Goal: Task Accomplishment & Management: Use online tool/utility

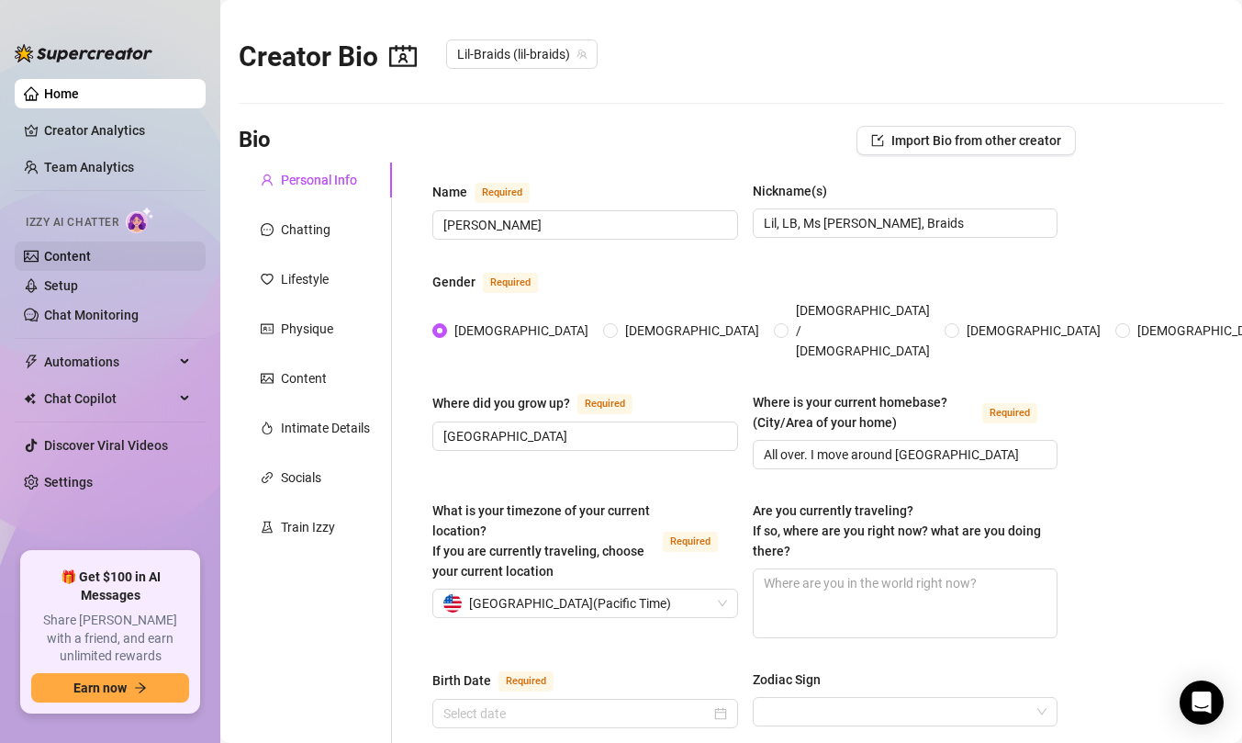
click at [73, 263] on link "Content" at bounding box center [67, 256] width 47 height 15
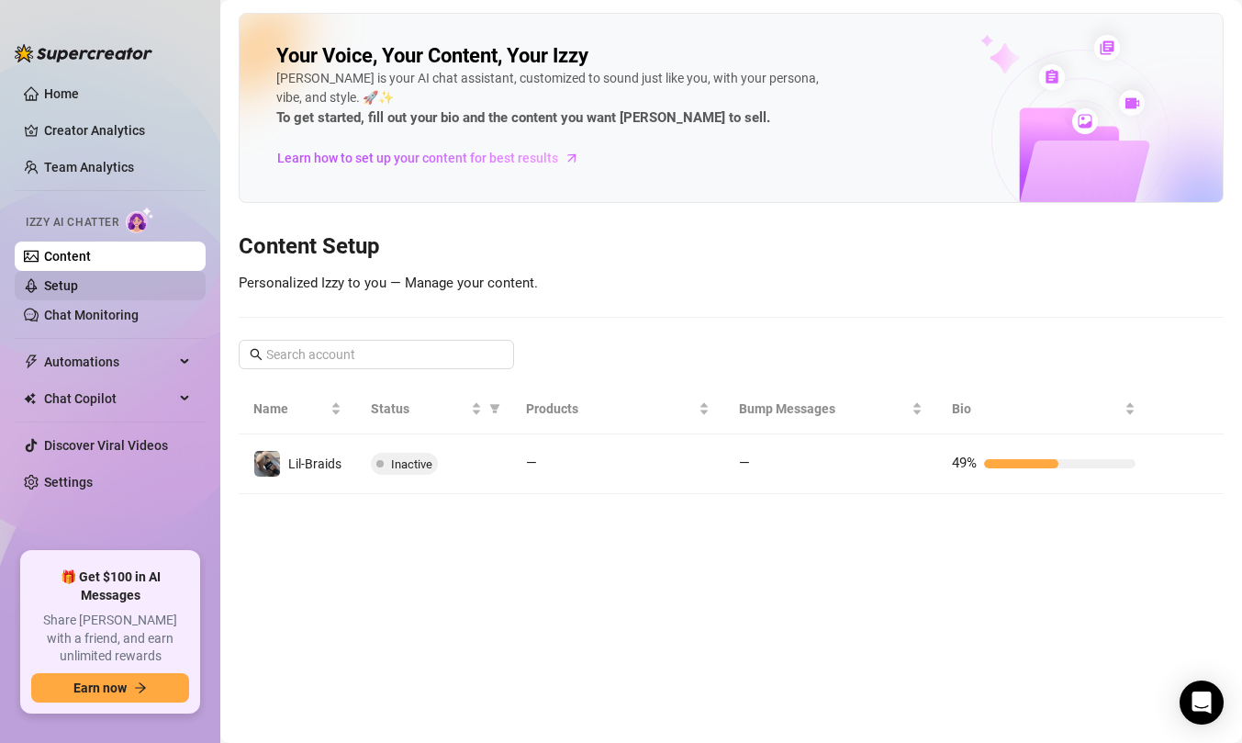
click at [76, 290] on link "Setup" at bounding box center [61, 285] width 34 height 15
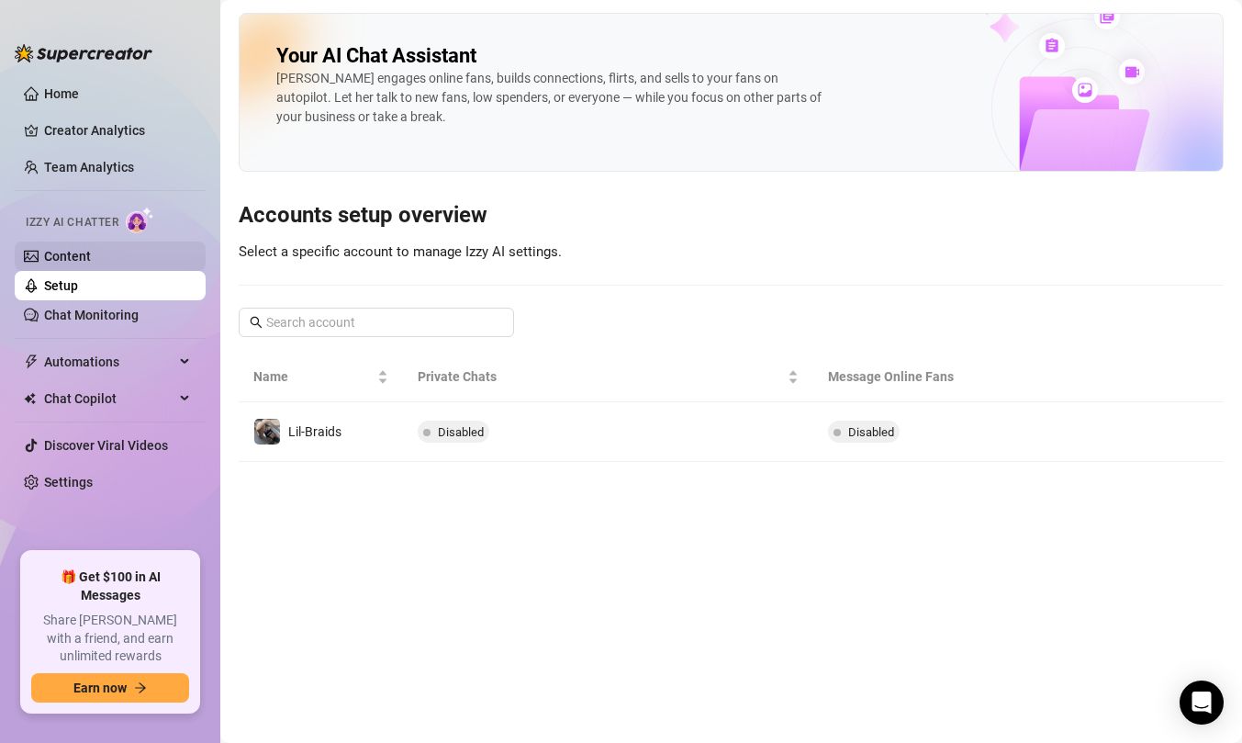
click at [74, 263] on link "Content" at bounding box center [67, 256] width 47 height 15
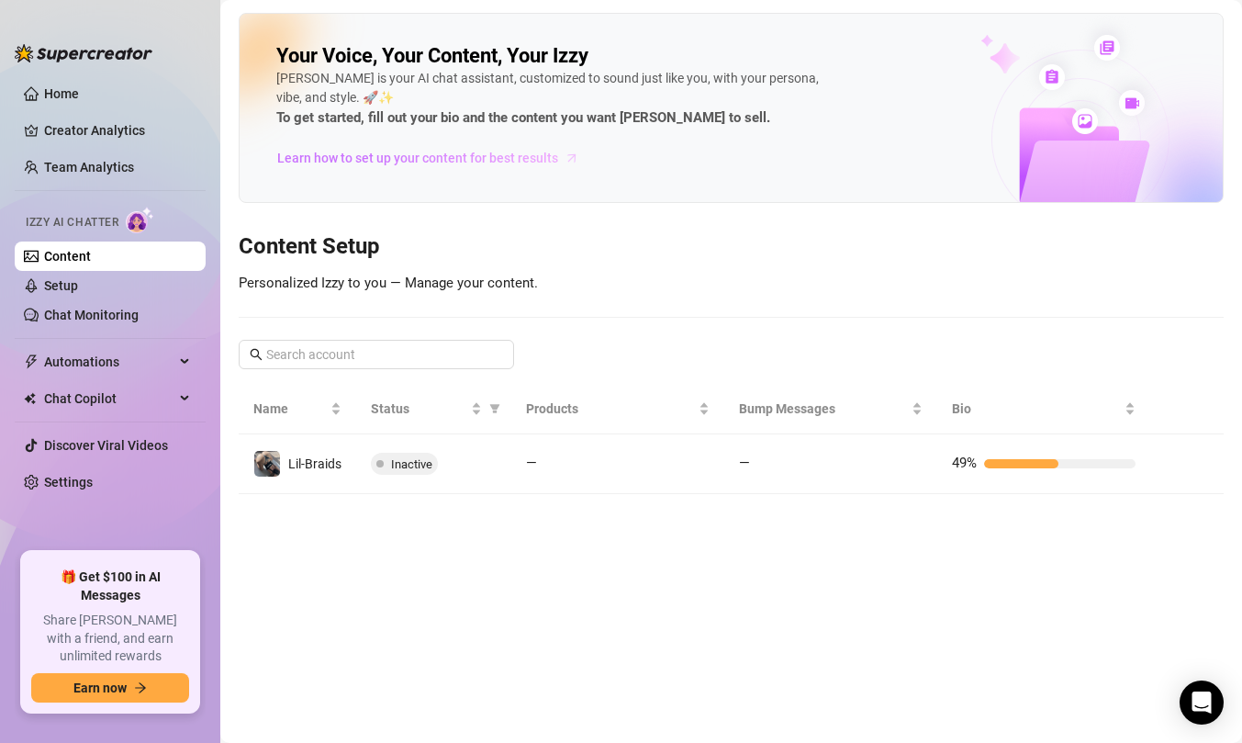
click at [453, 156] on span "Learn how to set up your content for best results" at bounding box center [417, 158] width 281 height 20
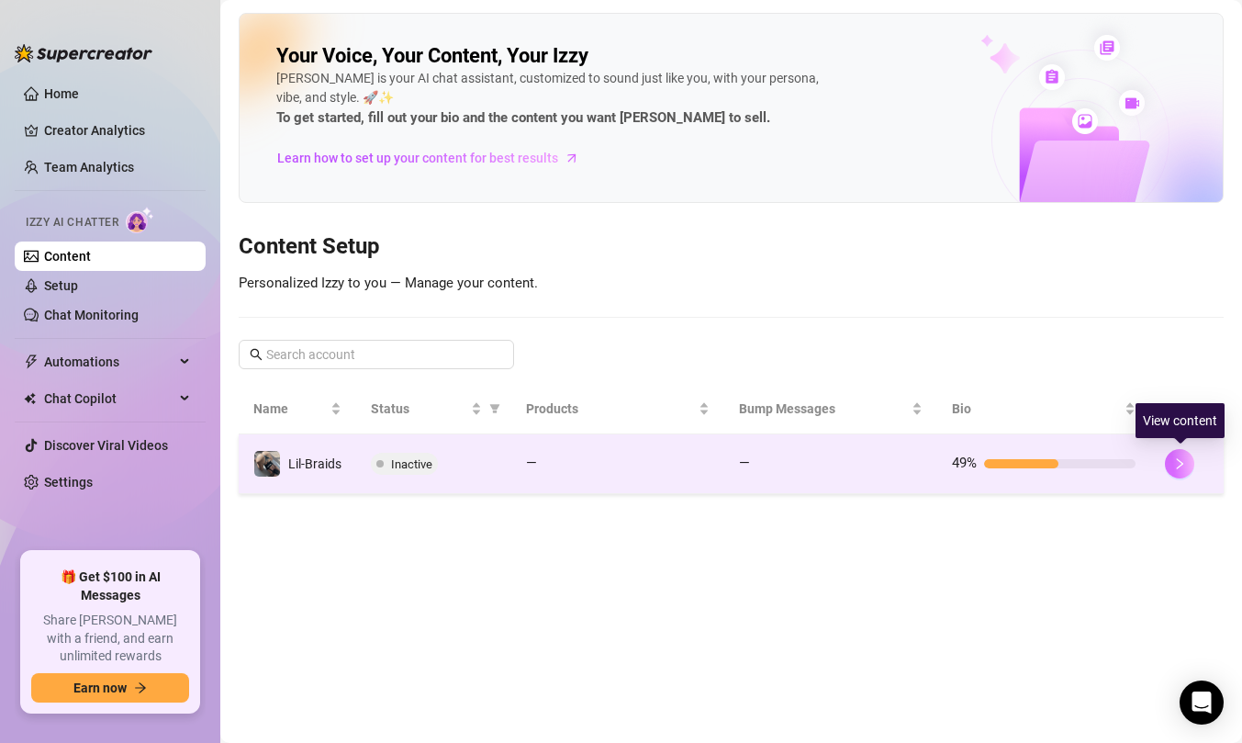
click at [1181, 466] on icon "right" at bounding box center [1179, 463] width 13 height 13
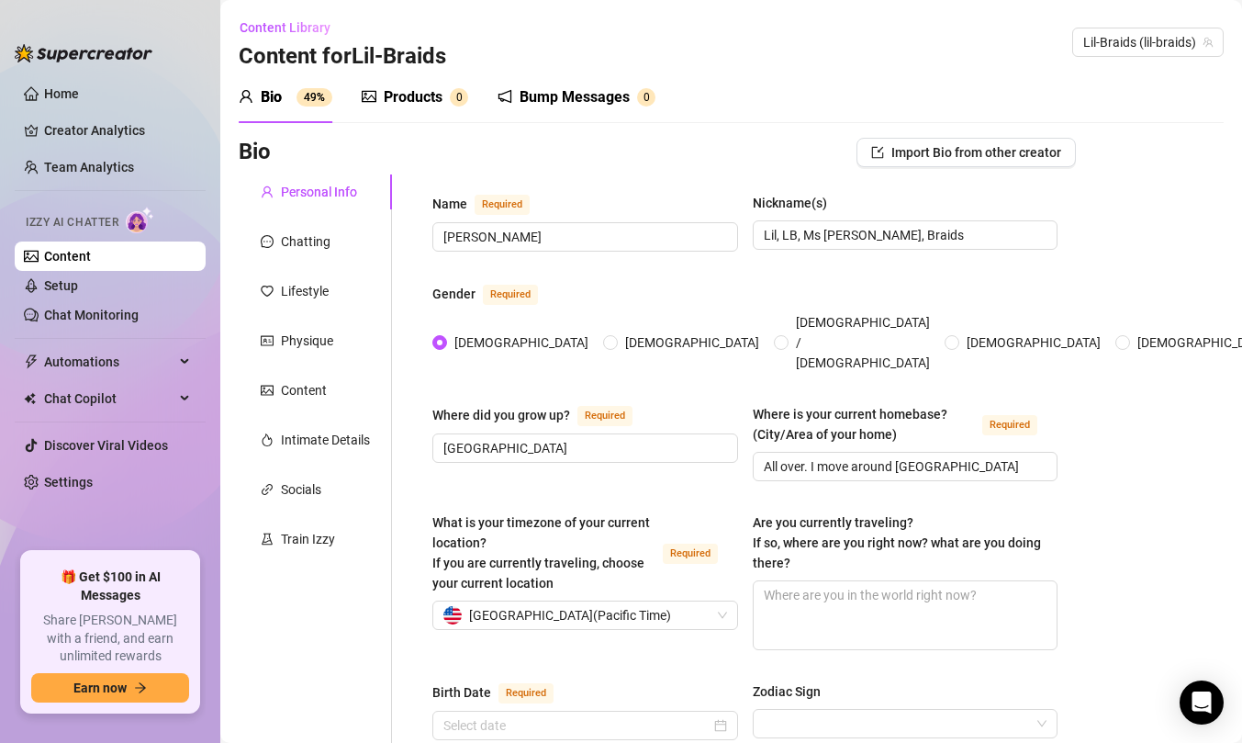
click at [386, 103] on div "Products" at bounding box center [413, 97] width 59 height 22
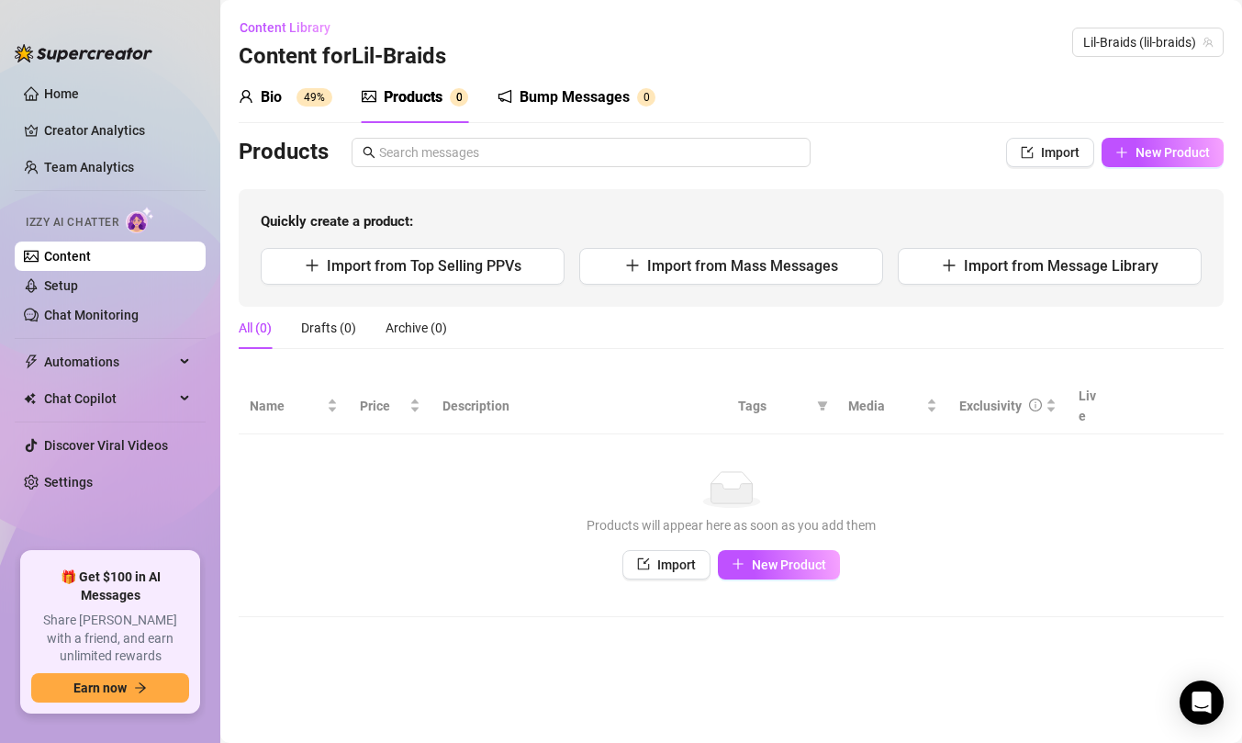
drag, startPoint x: 386, startPoint y: 264, endPoint x: 462, endPoint y: 174, distance: 117.9
click at [462, 174] on div "Products Import New Product Quickly create a product: Import from Top Selling P…" at bounding box center [731, 222] width 985 height 169
click at [425, 266] on span "Import from Top Selling PPVs" at bounding box center [424, 265] width 195 height 17
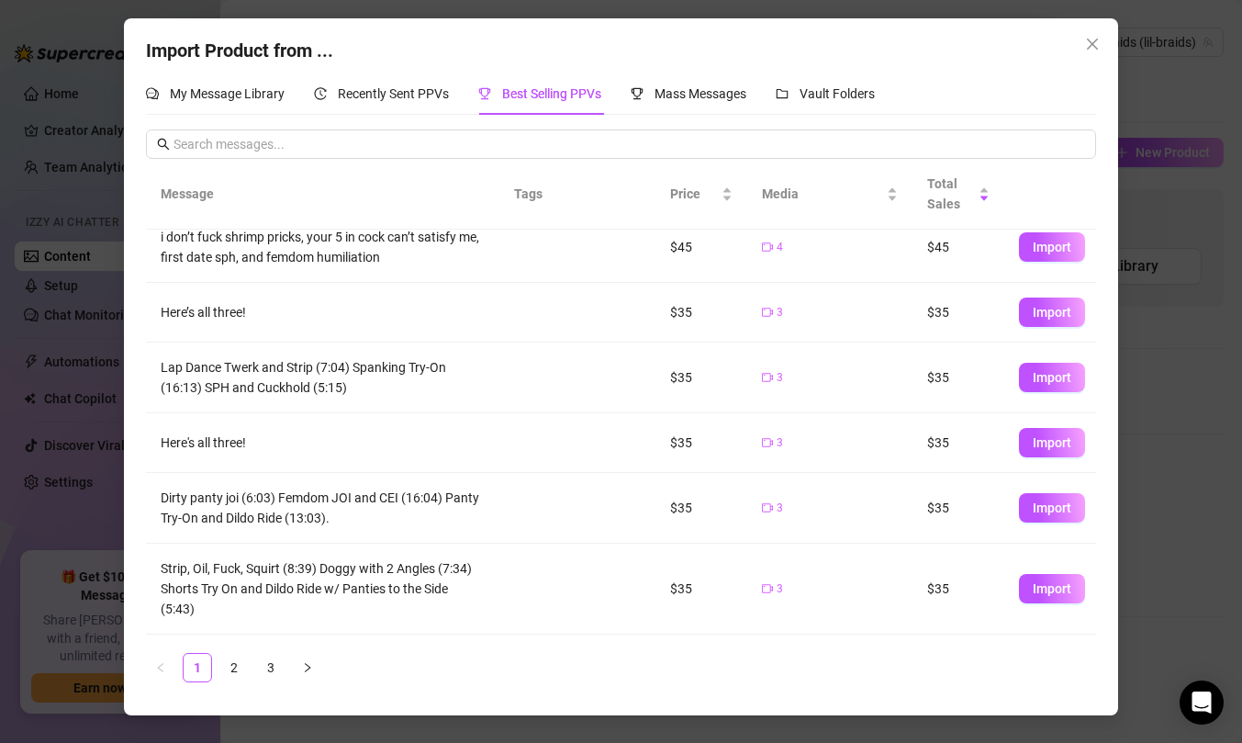
scroll to position [315, 0]
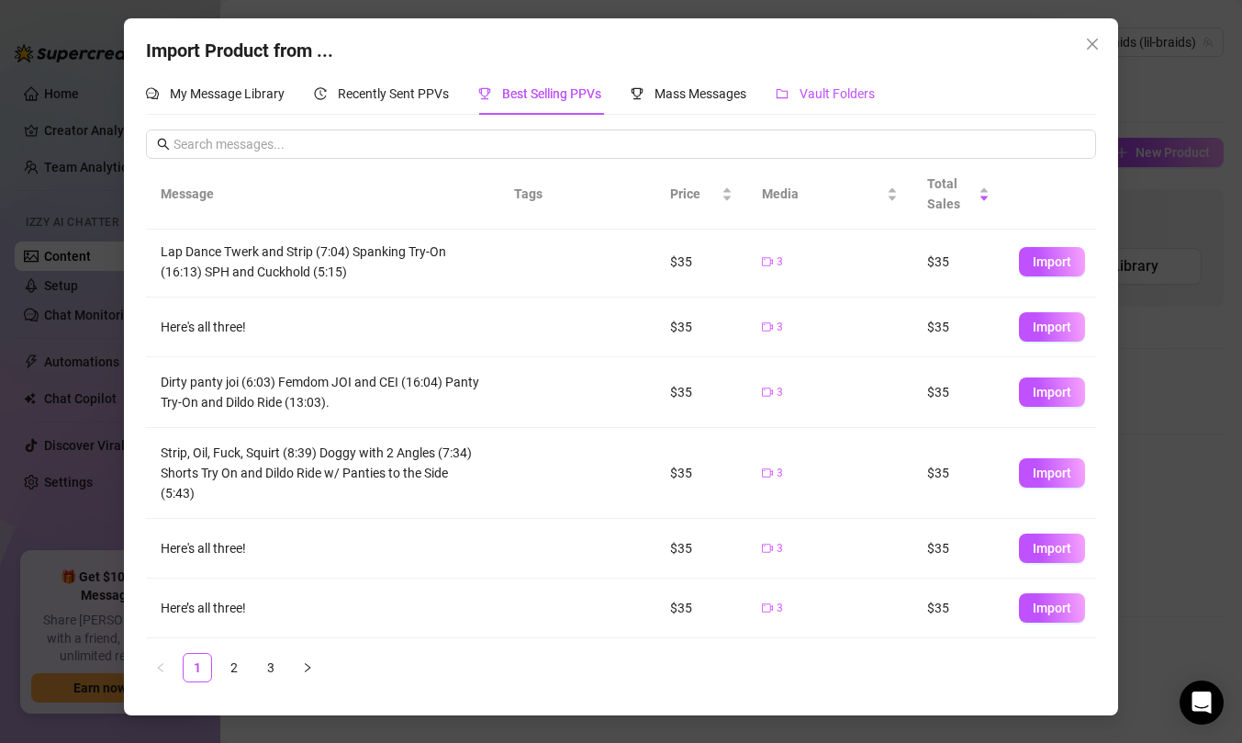
click at [868, 95] on span "Vault Folders" at bounding box center [836, 93] width 75 height 15
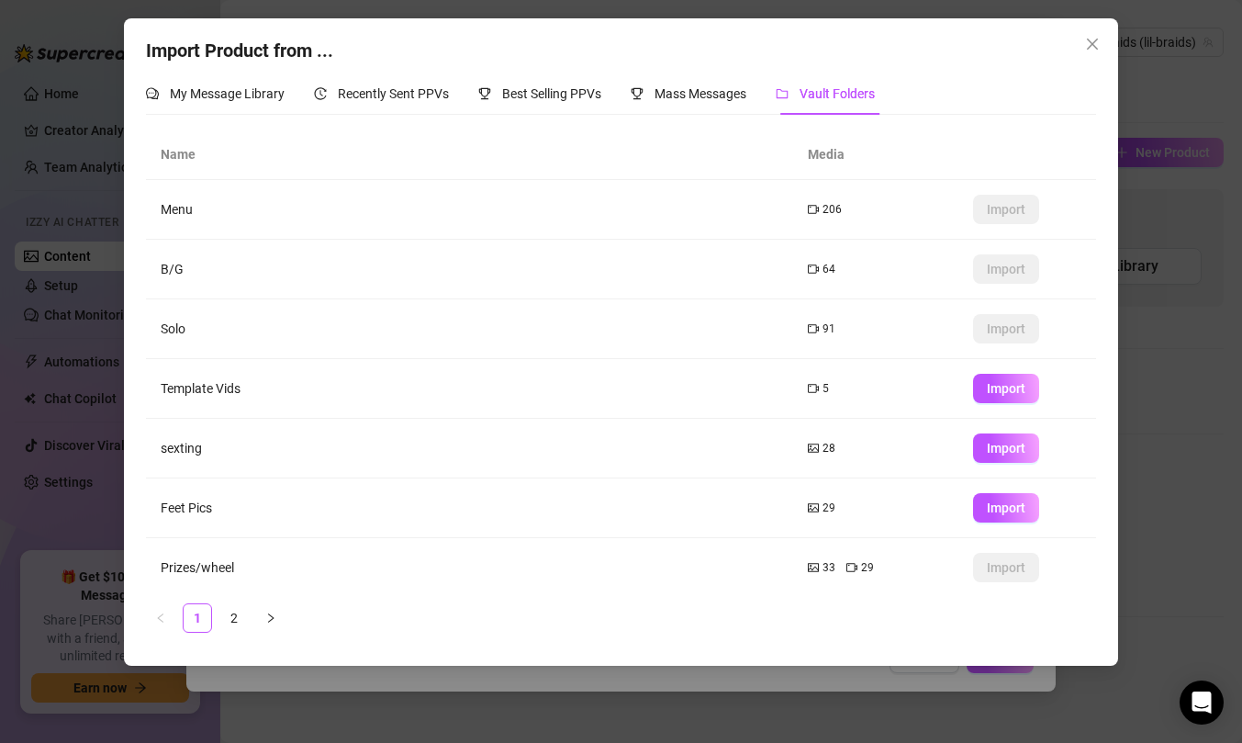
click at [214, 213] on td "Menu" at bounding box center [469, 210] width 646 height 60
click at [1089, 41] on icon "close" at bounding box center [1092, 44] width 11 height 11
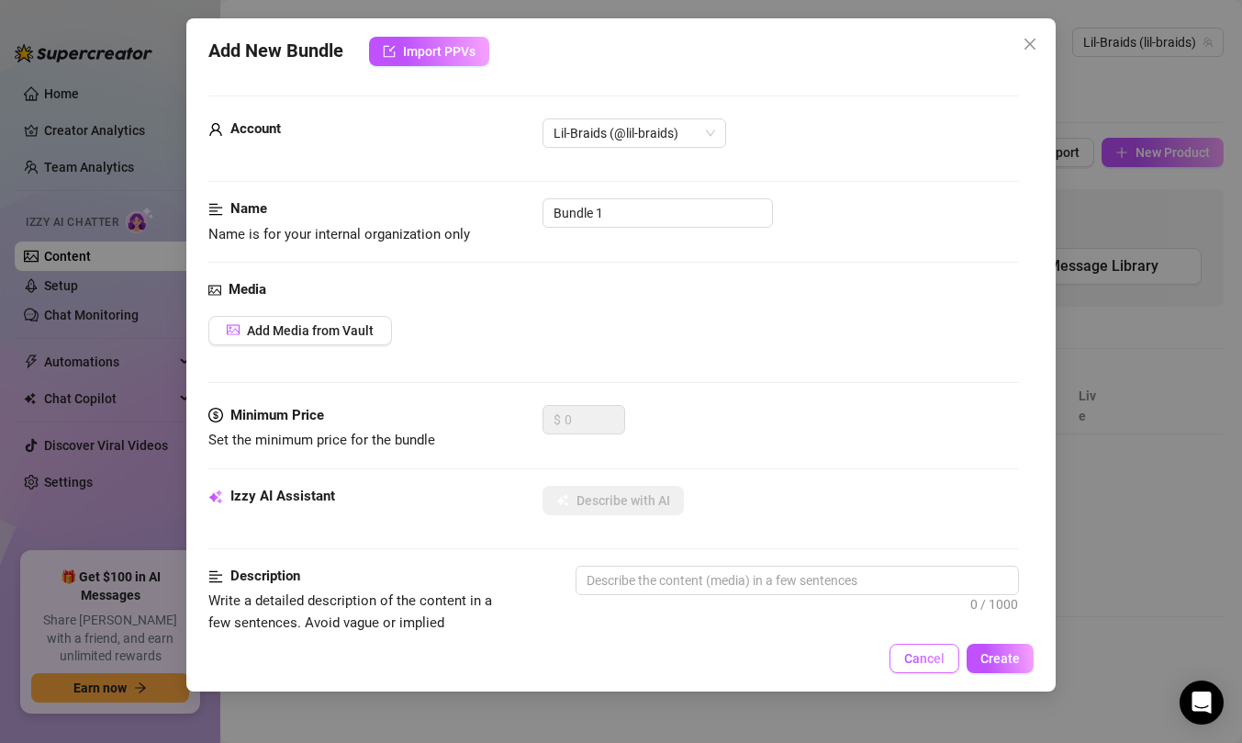
click at [938, 654] on span "Cancel" at bounding box center [924, 658] width 40 height 15
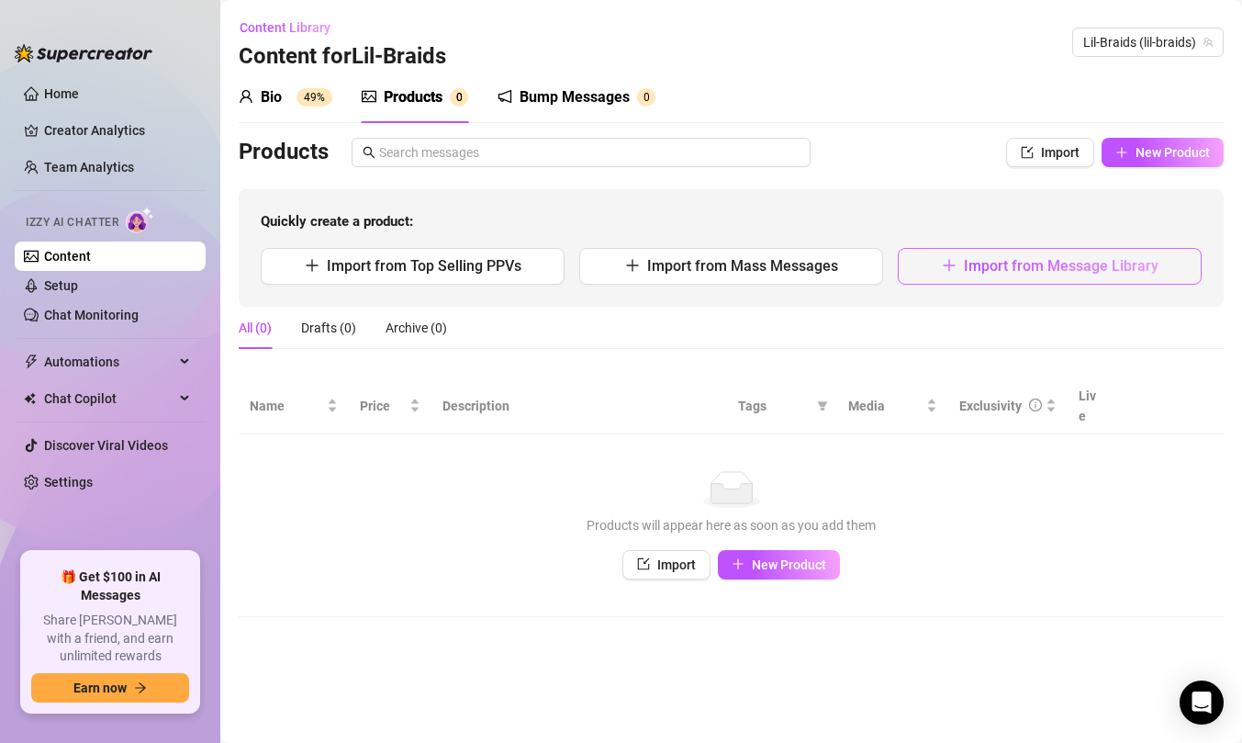
click at [1137, 263] on span "Import from Message Library" at bounding box center [1061, 265] width 195 height 17
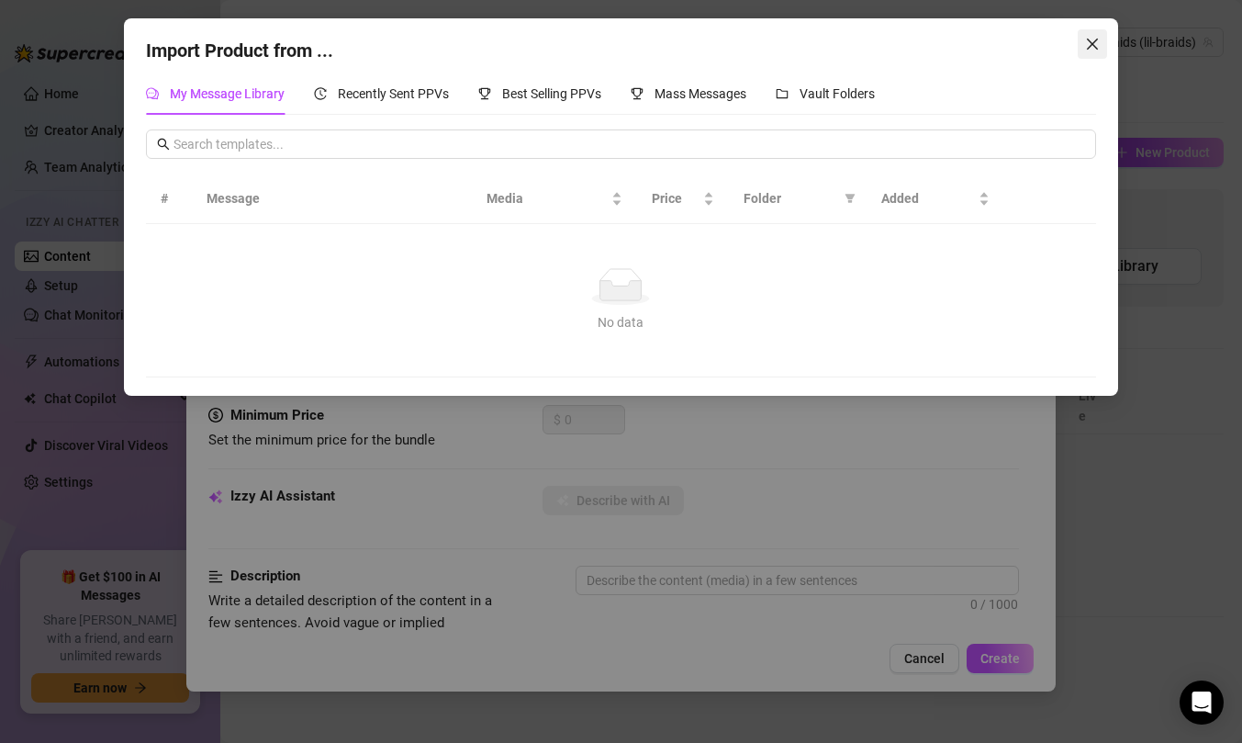
click at [1088, 39] on icon "close" at bounding box center [1092, 44] width 15 height 15
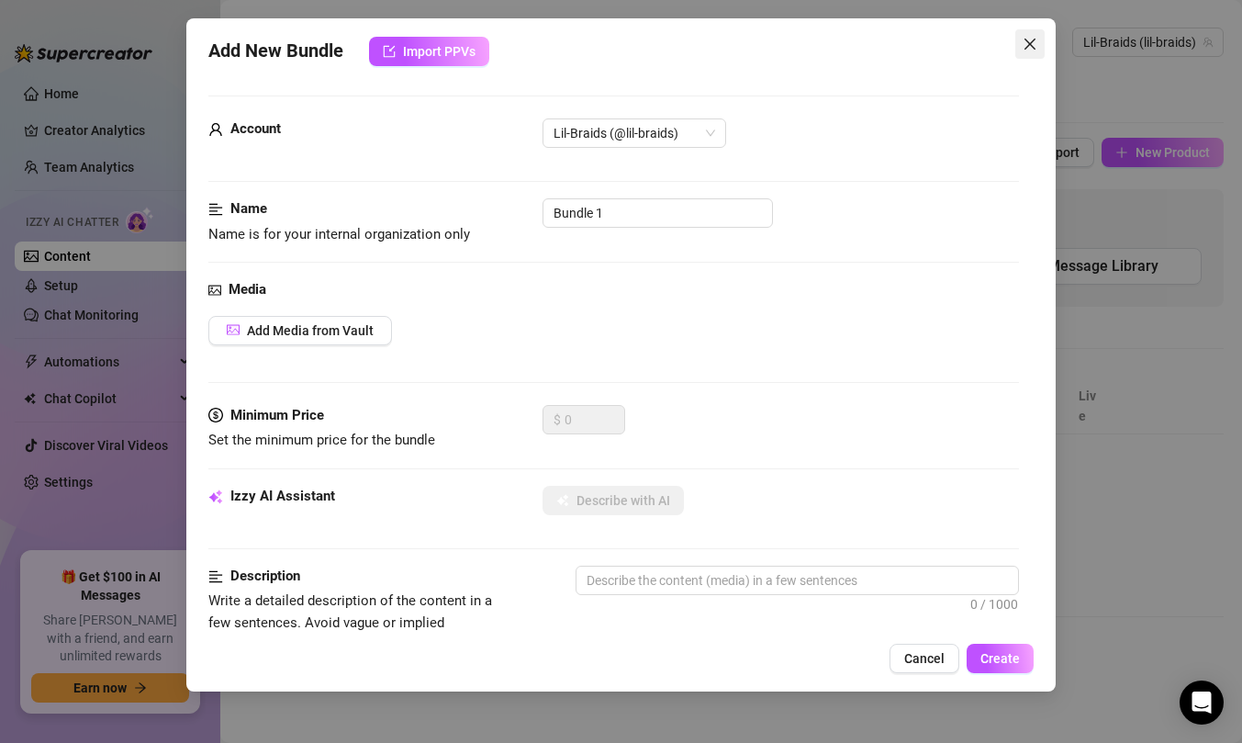
click at [1041, 38] on span "Close" at bounding box center [1029, 44] width 29 height 15
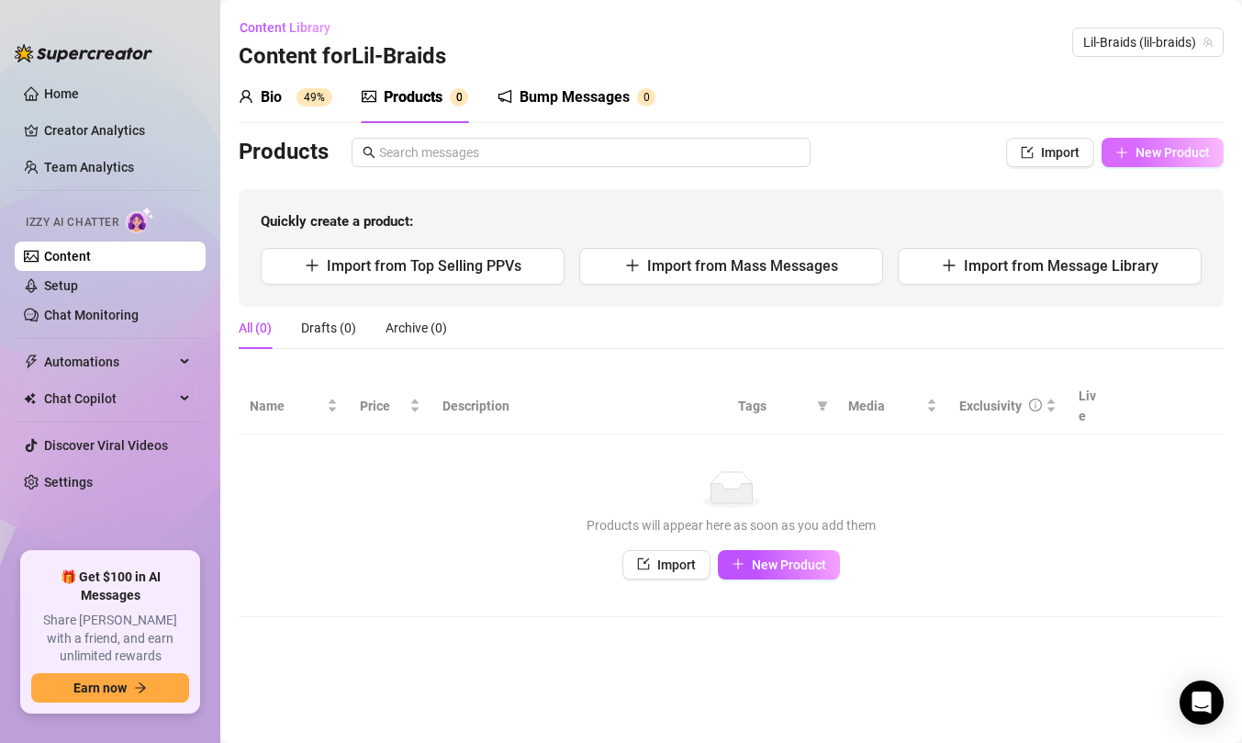
click at [1151, 162] on button "New Product" at bounding box center [1162, 152] width 122 height 29
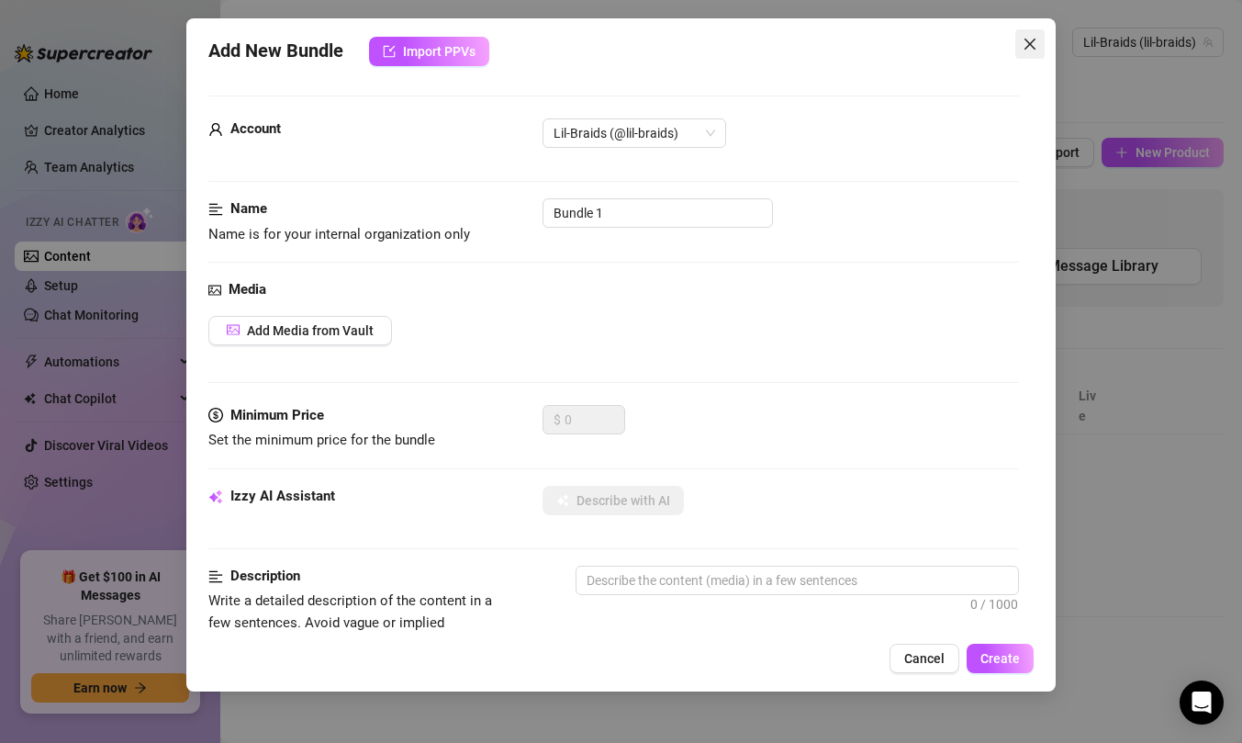
click at [1025, 45] on icon "close" at bounding box center [1030, 44] width 15 height 15
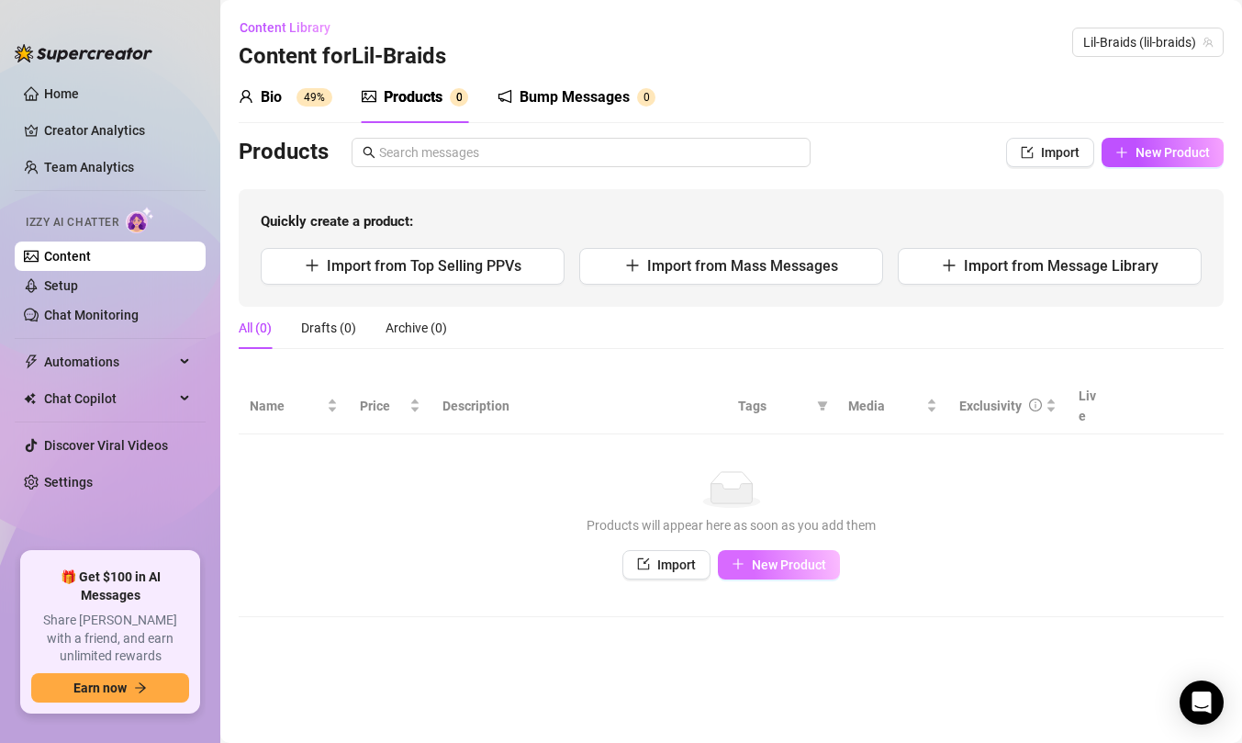
click at [755, 557] on span "New Product" at bounding box center [789, 564] width 74 height 15
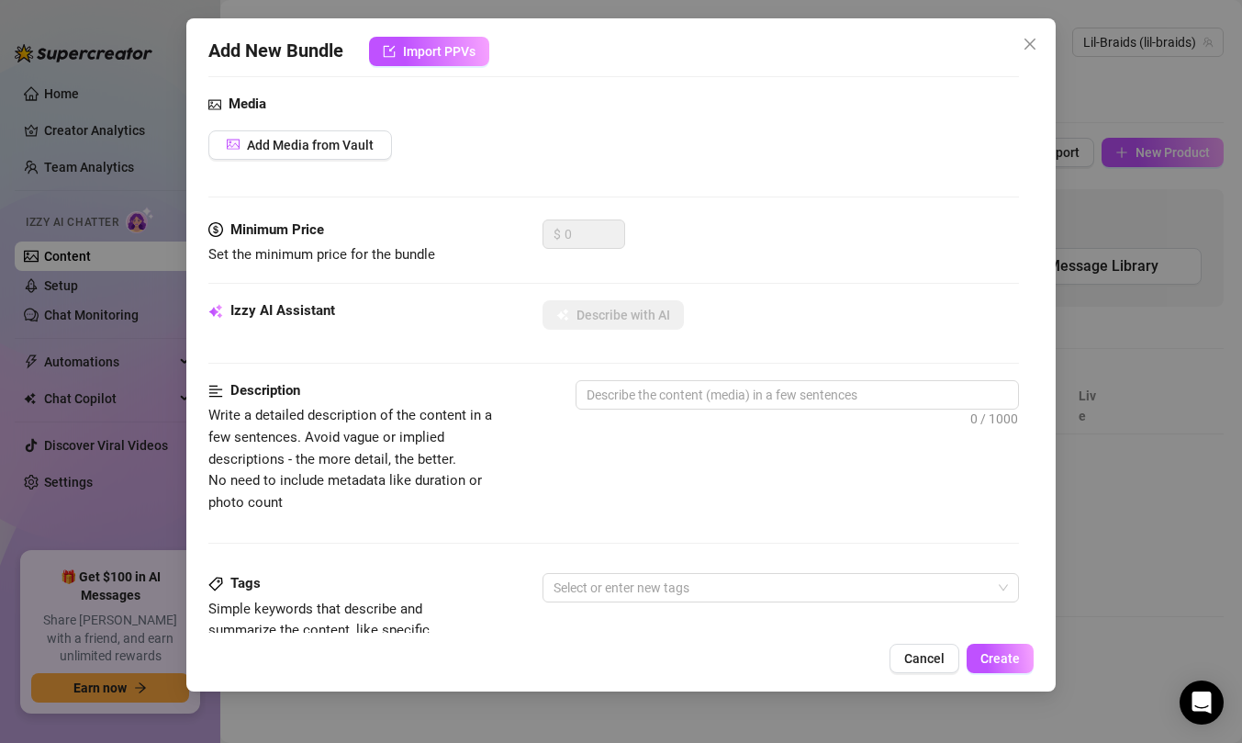
scroll to position [0, 0]
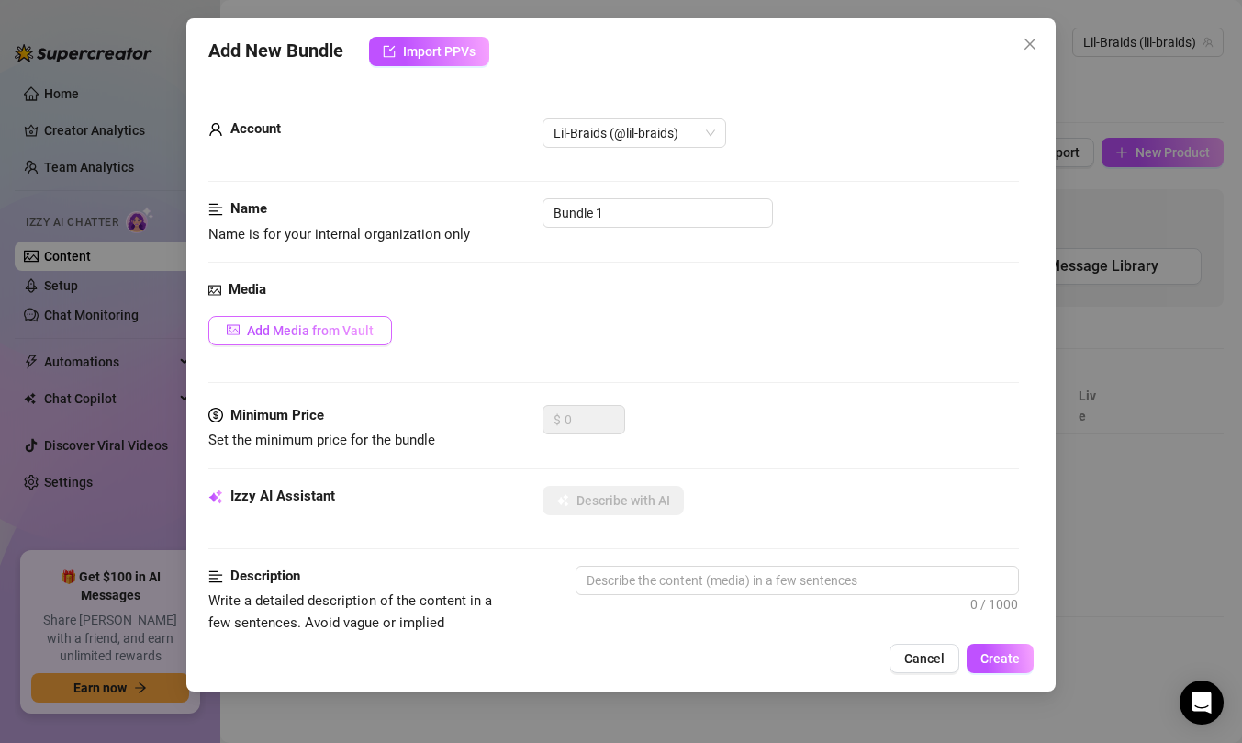
click at [344, 326] on span "Add Media from Vault" at bounding box center [310, 330] width 127 height 15
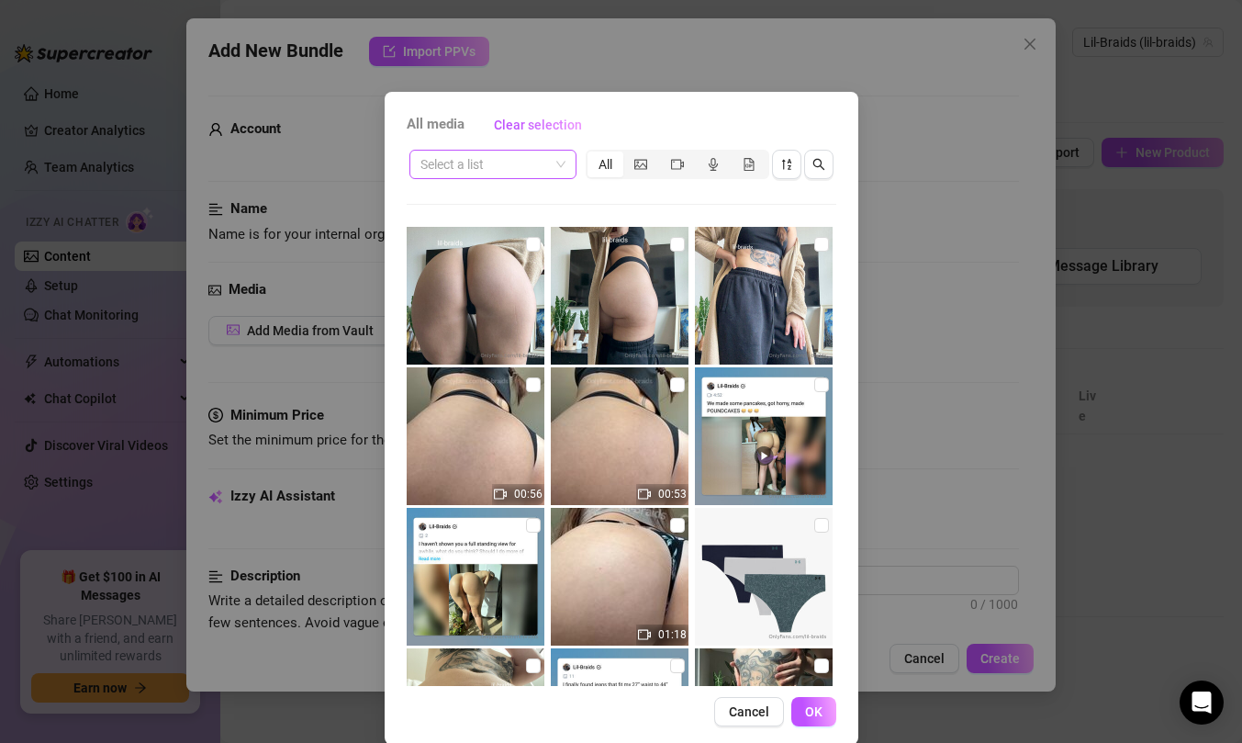
click at [561, 166] on span at bounding box center [492, 165] width 145 height 28
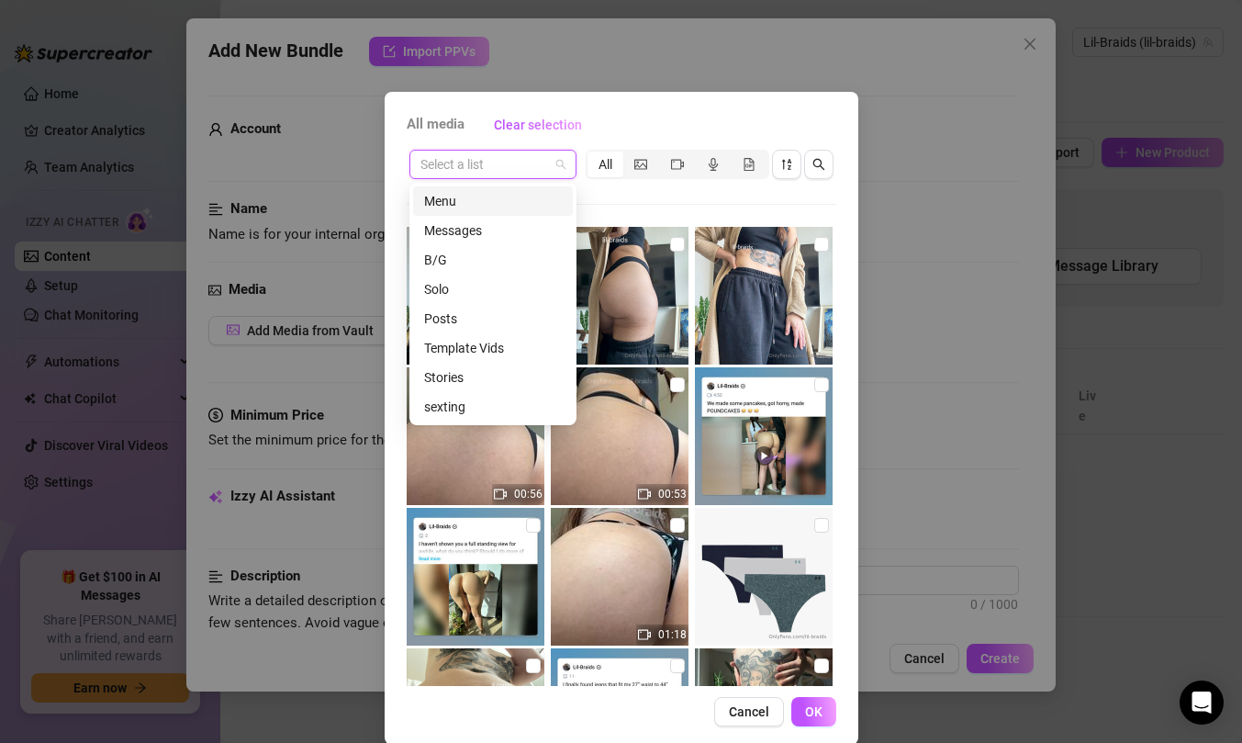
click at [481, 209] on div "Menu" at bounding box center [493, 201] width 138 height 20
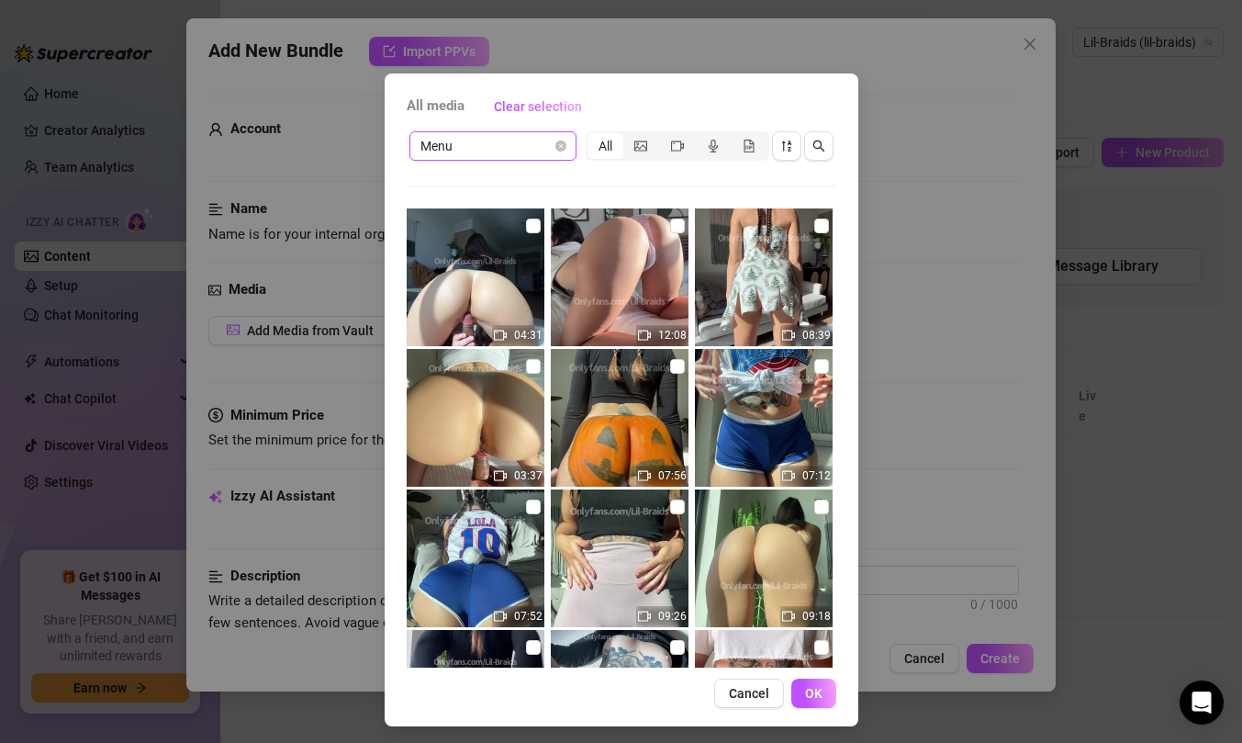
scroll to position [24, 0]
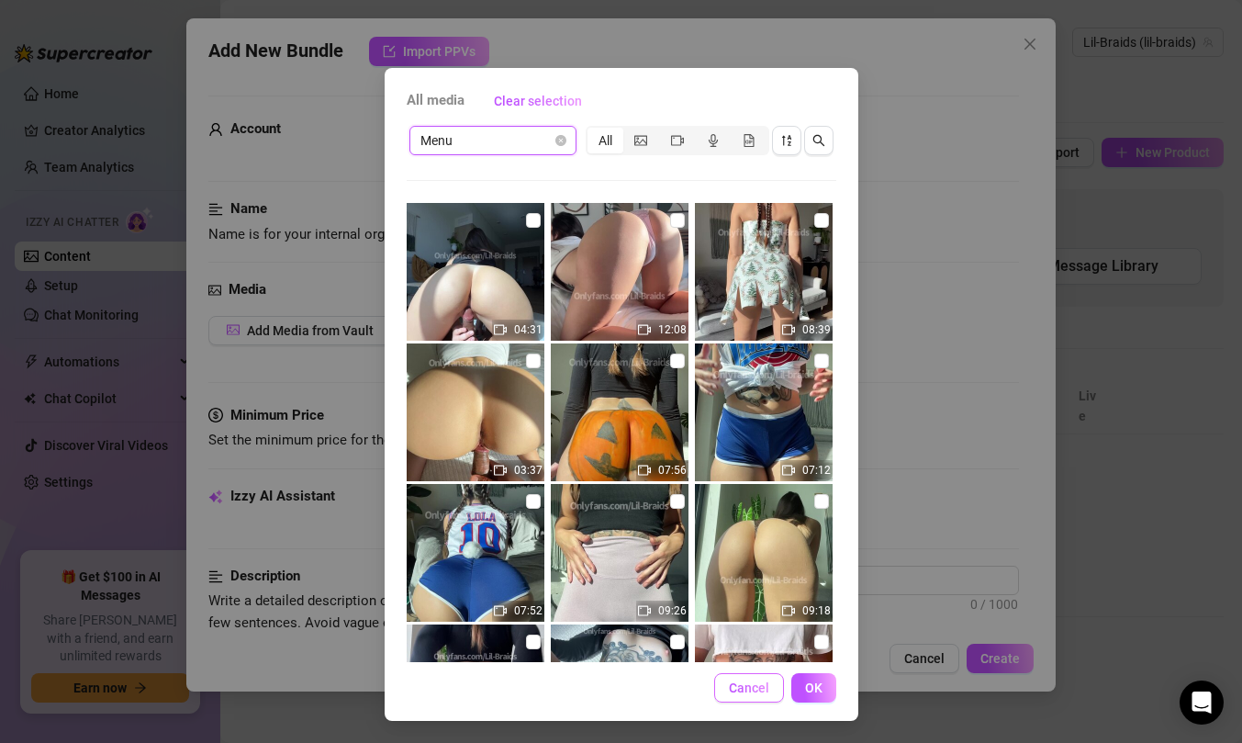
click at [770, 691] on button "Cancel" at bounding box center [749, 687] width 70 height 29
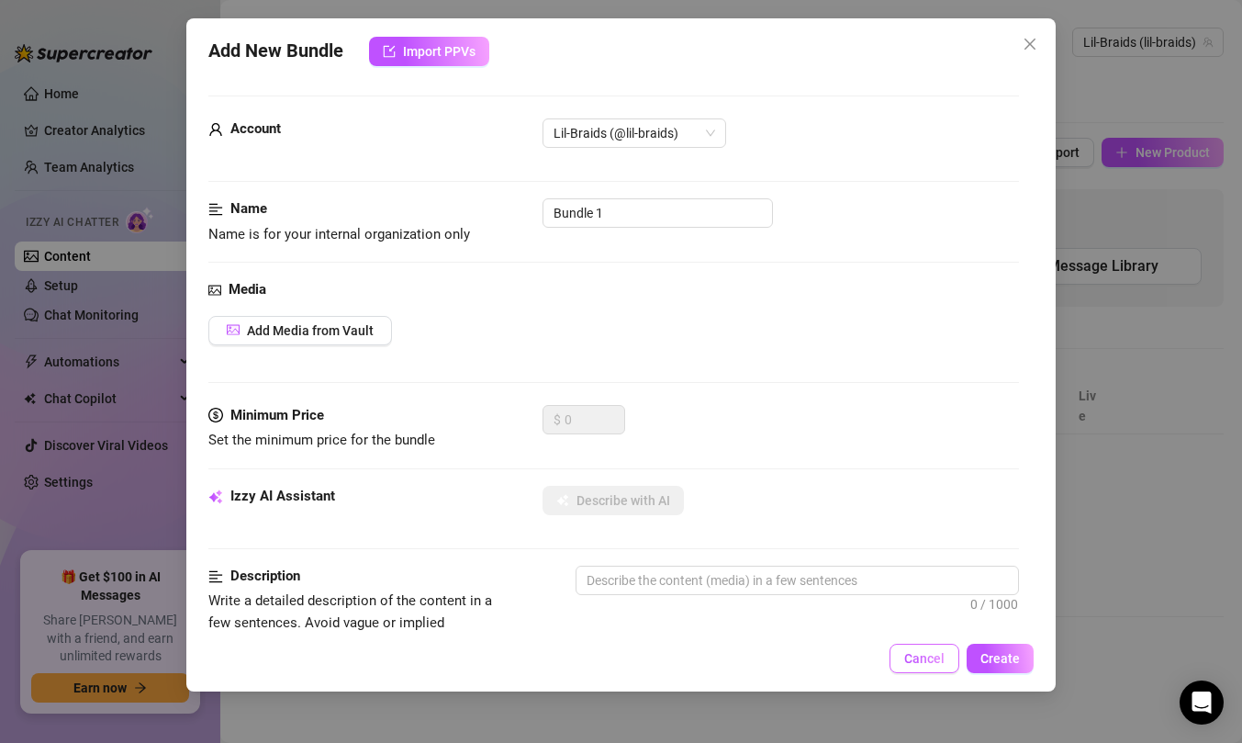
click at [905, 665] on button "Cancel" at bounding box center [924, 657] width 70 height 29
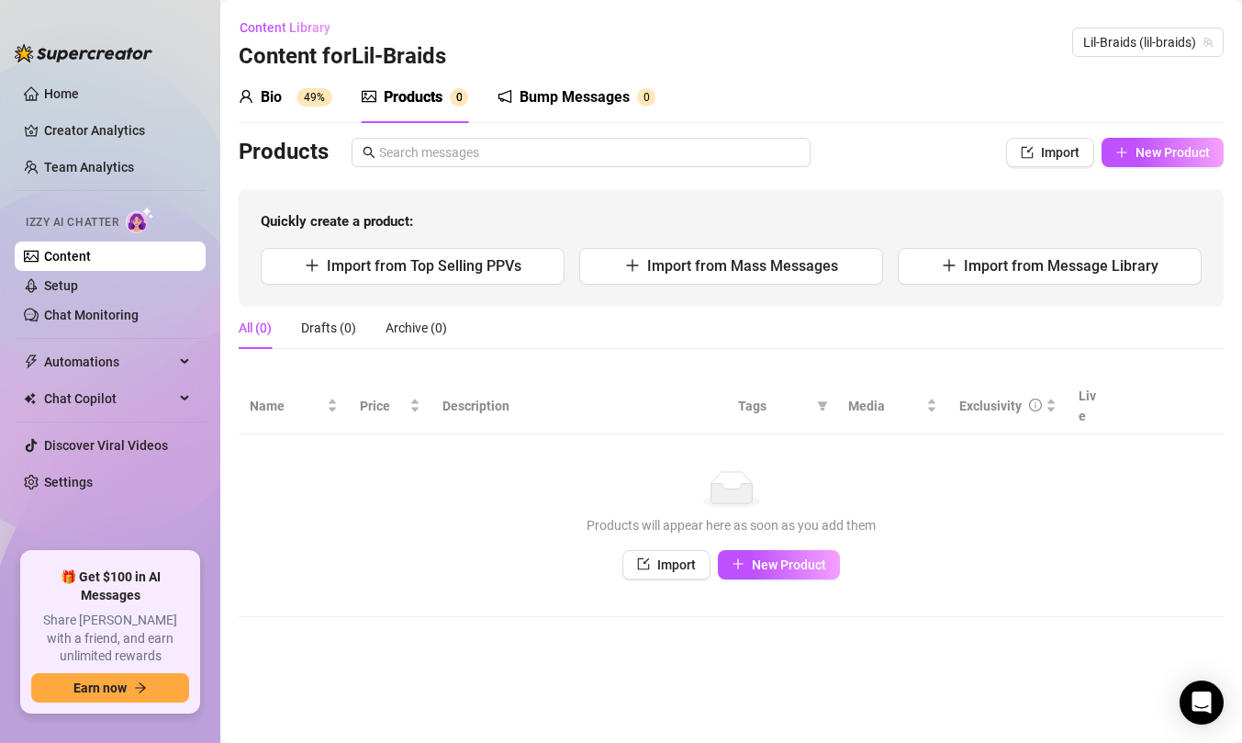
click at [560, 102] on div "Bump Messages" at bounding box center [575, 97] width 110 height 22
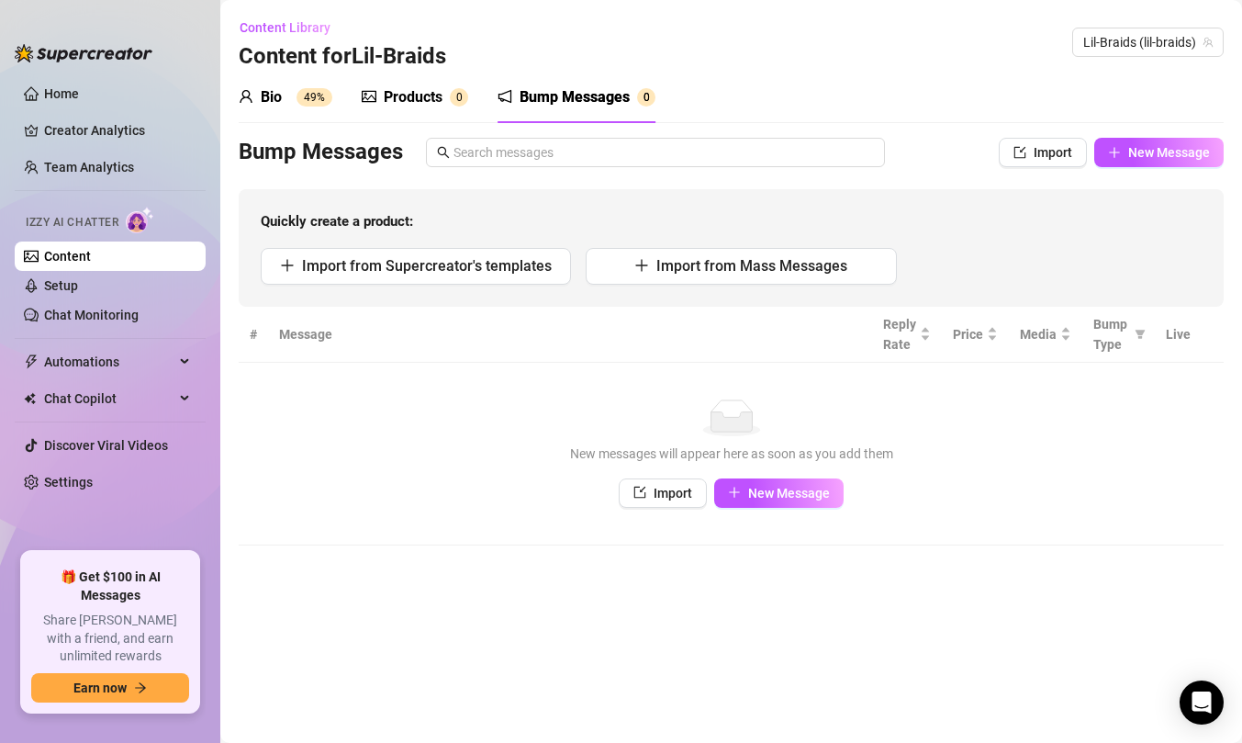
click at [450, 106] on span "0" at bounding box center [459, 97] width 18 height 18
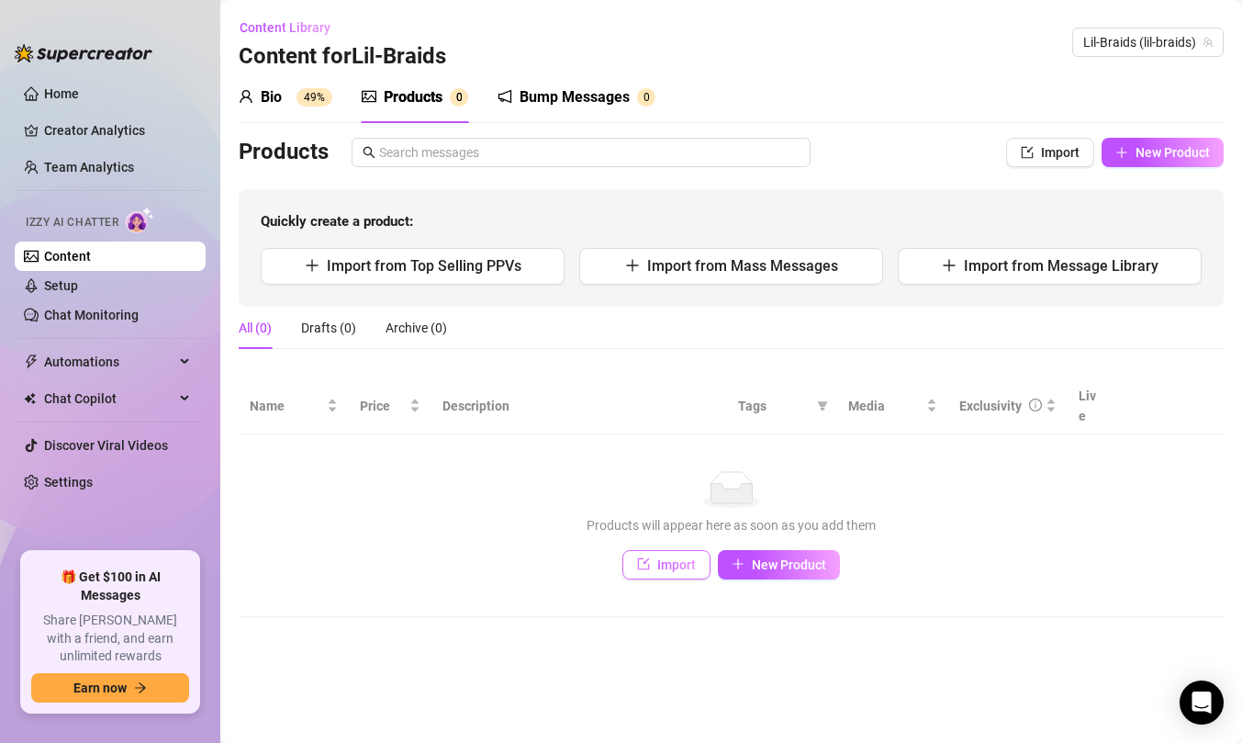
click at [672, 557] on span "Import" at bounding box center [676, 564] width 39 height 15
type textarea "Type your message here..."
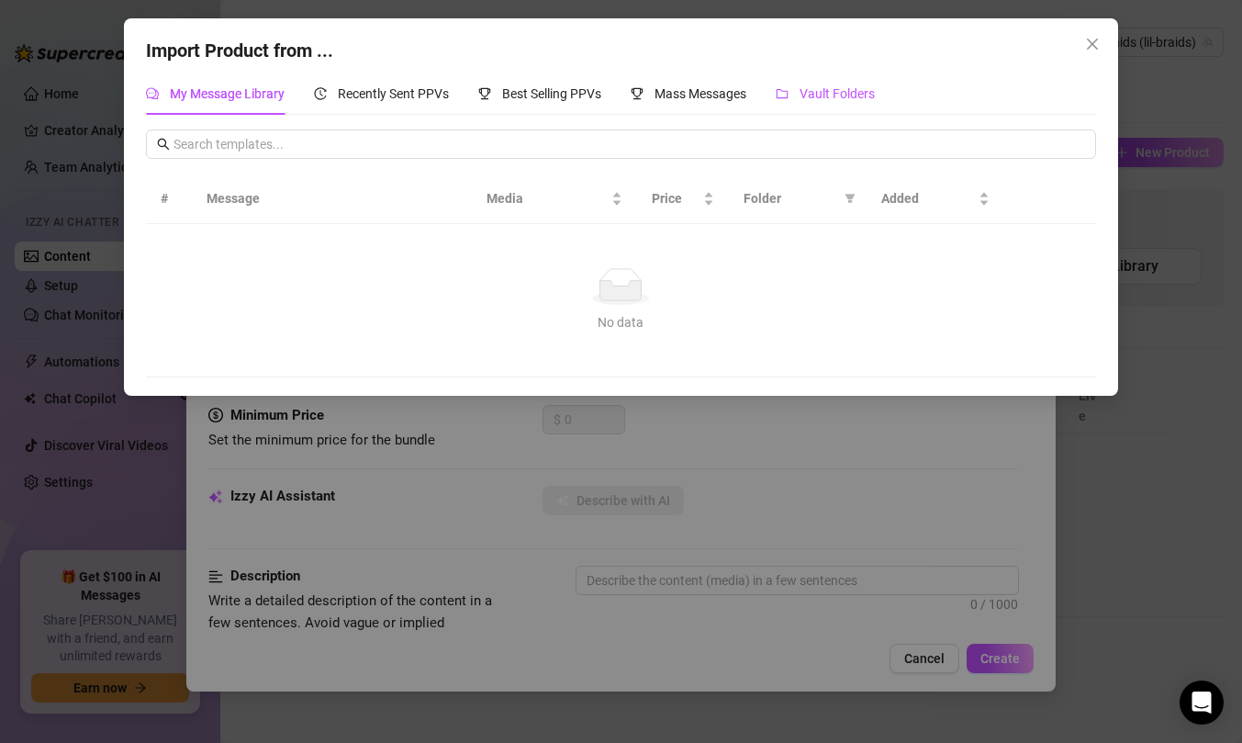
click at [833, 99] on span "Vault Folders" at bounding box center [836, 93] width 75 height 15
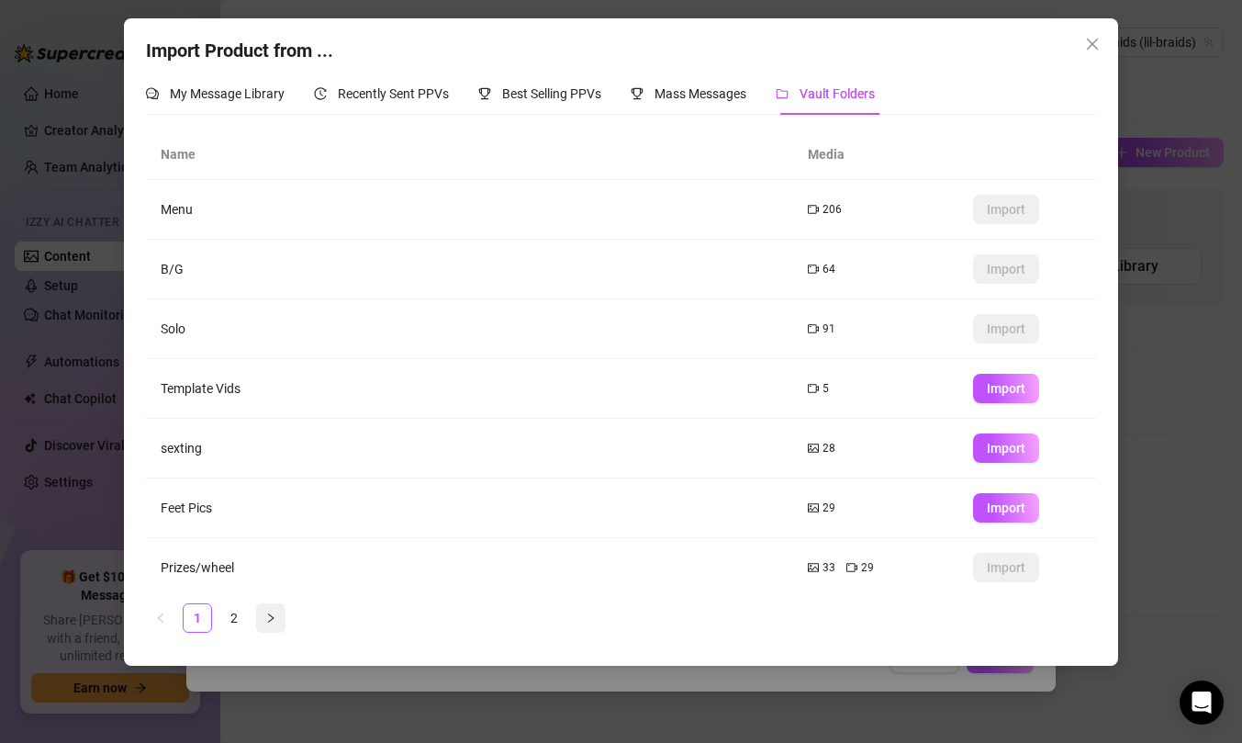
click at [266, 619] on icon "right" at bounding box center [270, 617] width 11 height 11
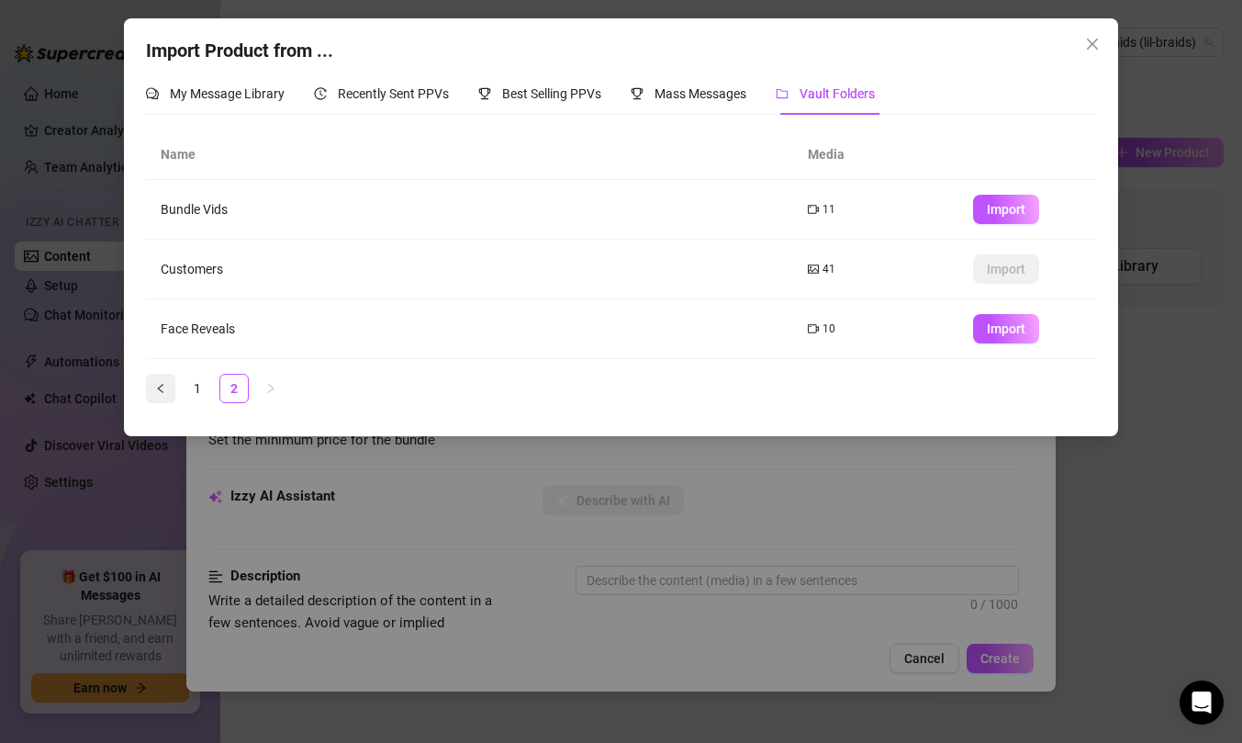
click at [165, 393] on icon "left" at bounding box center [160, 388] width 11 height 11
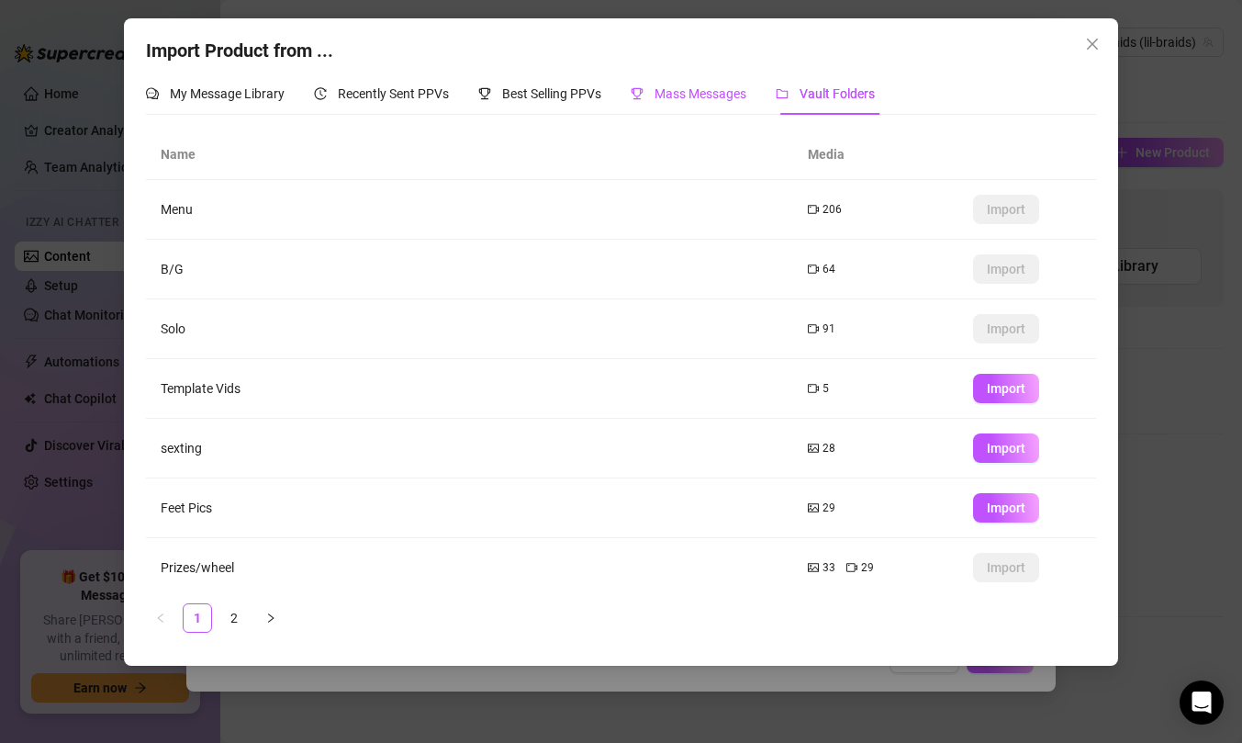
click at [714, 94] on span "Mass Messages" at bounding box center [700, 93] width 92 height 15
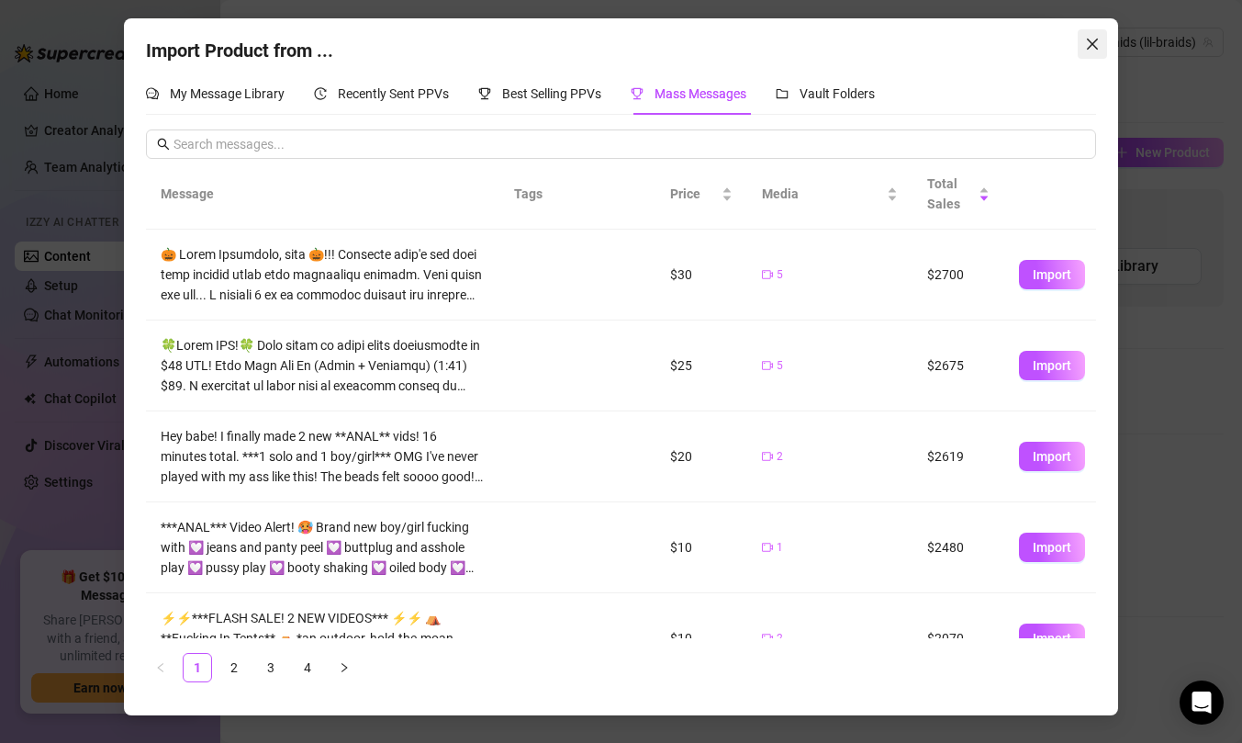
click at [1096, 39] on icon "close" at bounding box center [1092, 44] width 11 height 11
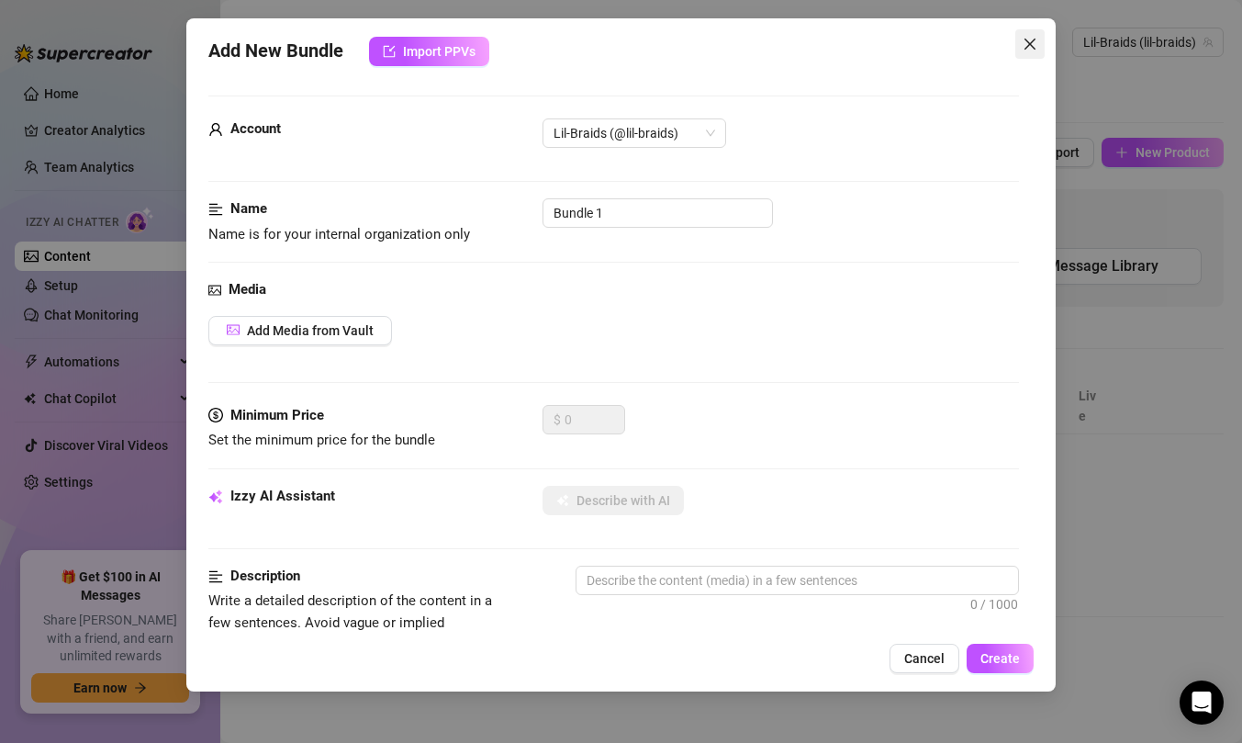
click at [1026, 39] on icon "close" at bounding box center [1030, 44] width 15 height 15
